Goal: Find specific page/section: Find specific page/section

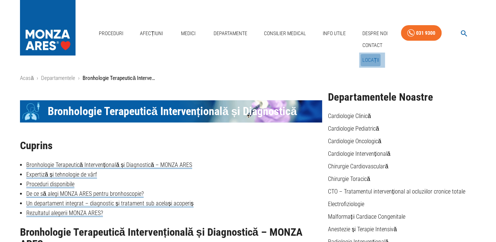
click at [366, 61] on link "Locații" at bounding box center [370, 60] width 20 height 12
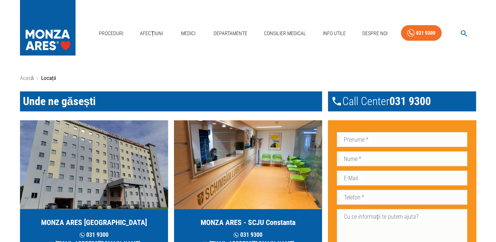
click at [100, 189] on img "button" at bounding box center [94, 164] width 148 height 89
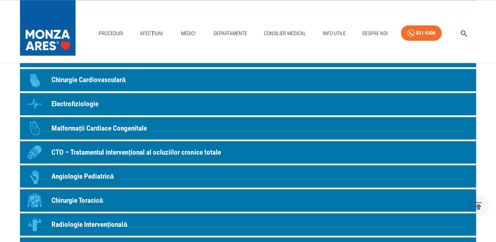
scroll to position [738, 0]
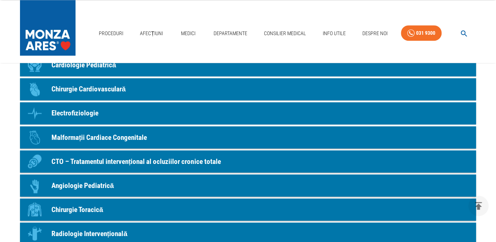
click at [101, 212] on p "Chirurgie Toracică" at bounding box center [77, 209] width 52 height 11
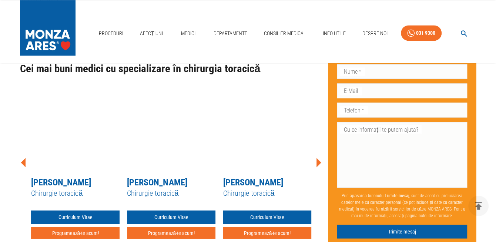
scroll to position [763, 0]
